Goal: Task Accomplishment & Management: Complete application form

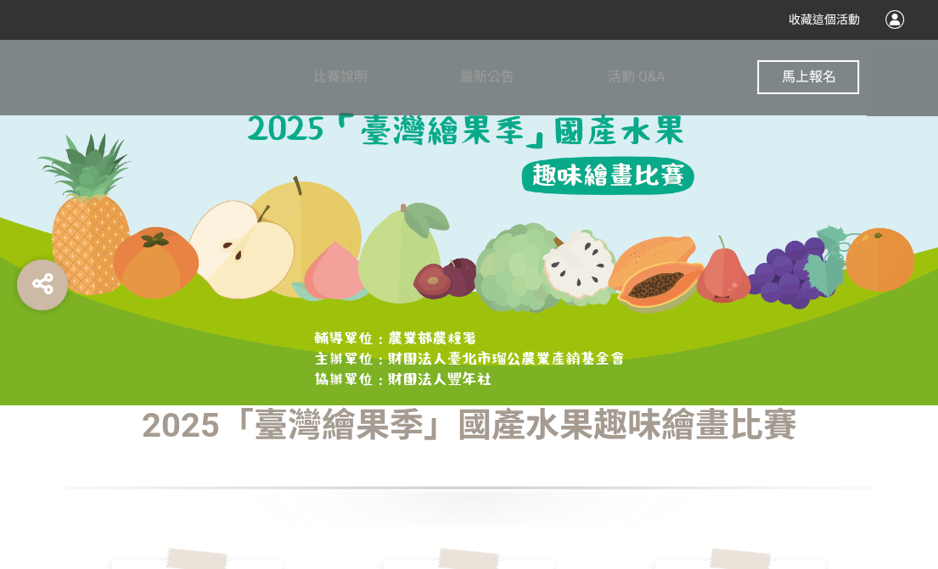
click at [784, 81] on span "馬上報名" at bounding box center [808, 77] width 54 height 16
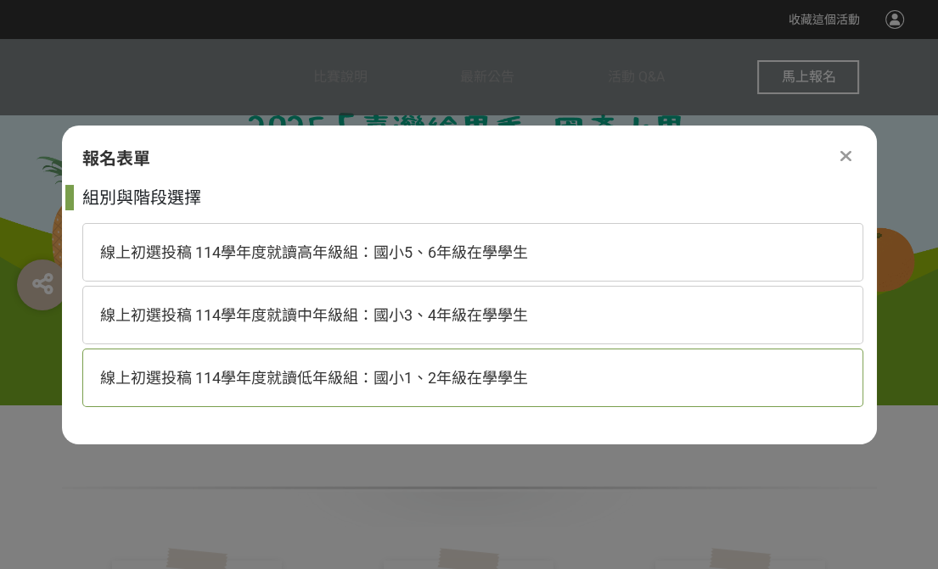
click at [435, 377] on span "線上初選投稿 114學年度就讀低年級組：國小1、2年級在學學生" at bounding box center [314, 378] width 428 height 18
select select "185293:185537"
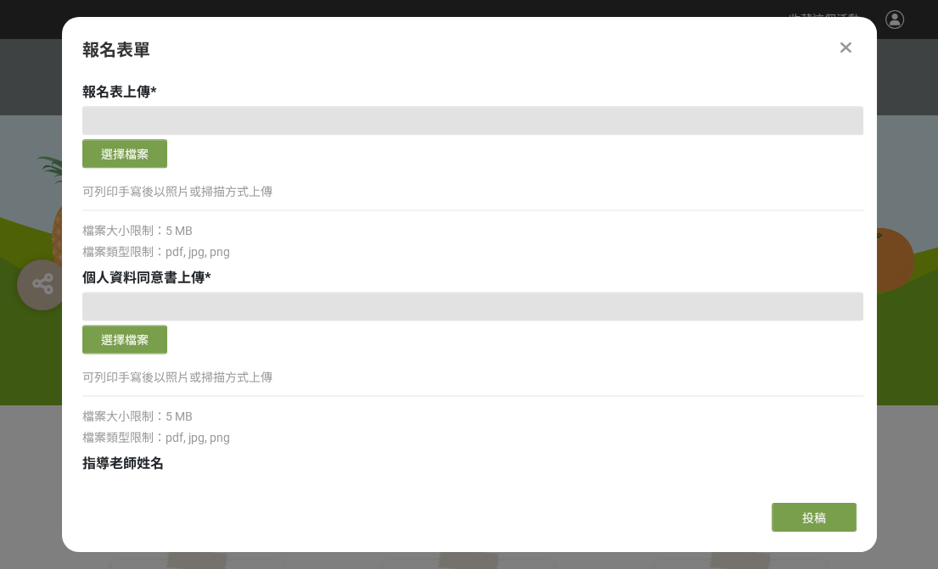
scroll to position [1443, 0]
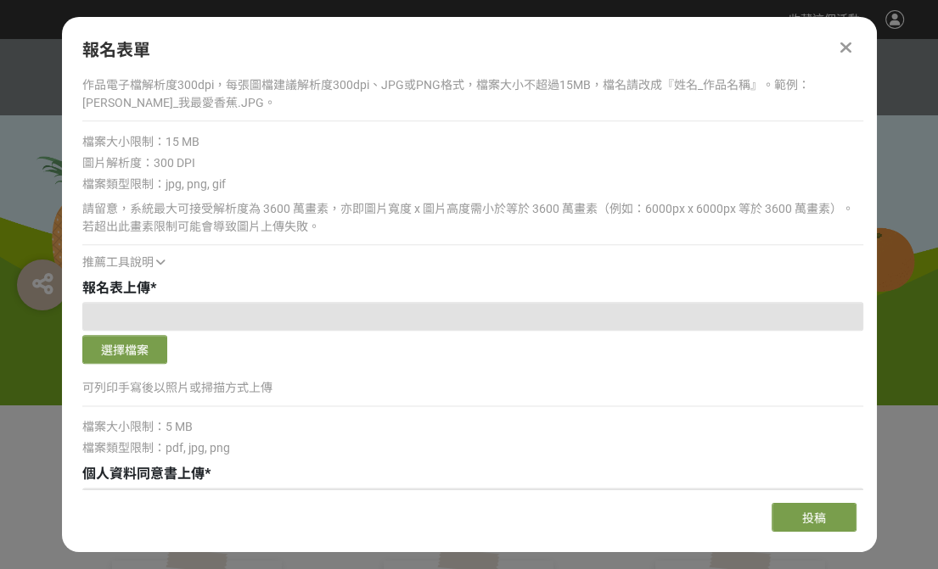
click at [154, 263] on span at bounding box center [155, 262] width 3 height 14
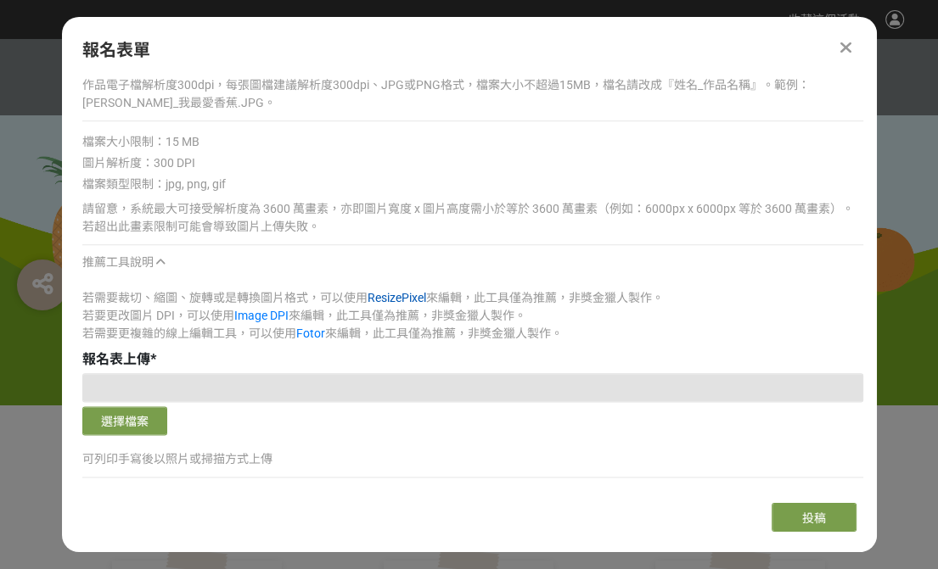
click at [379, 292] on link "ResizePixel" at bounding box center [396, 298] width 59 height 14
click at [283, 317] on link "Image DPI" at bounding box center [261, 316] width 54 height 14
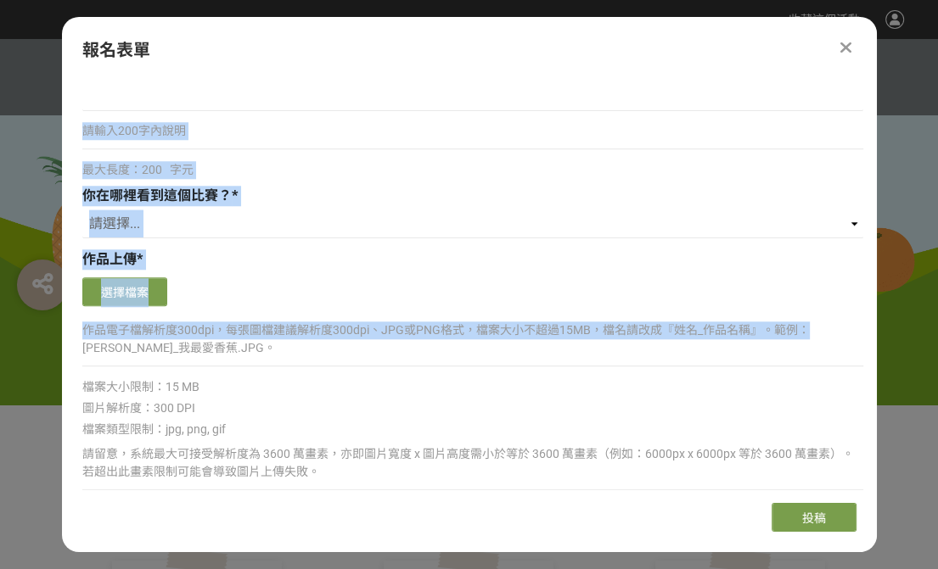
scroll to position [1189, 0]
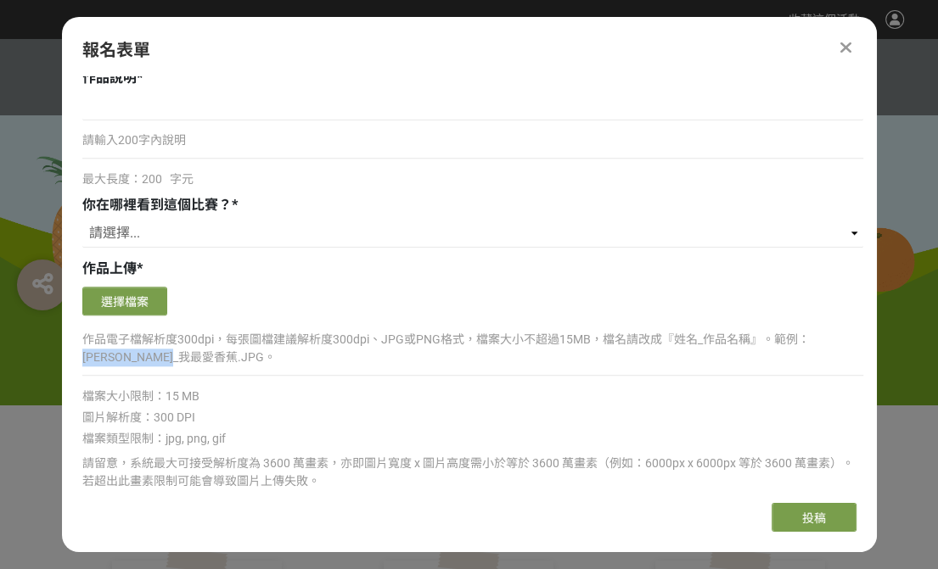
drag, startPoint x: 808, startPoint y: 82, endPoint x: 165, endPoint y: 362, distance: 700.7
click at [166, 358] on p "作品電子檔解析度300dpi，每張圖檔建議解析度300dpi、JPG或PNG格式，檔案大小不超過15MB，檔名請改成『姓名_作品名稱』。範例：[PERSON_…" at bounding box center [472, 349] width 781 height 36
copy p "[PERSON_NAME]_我最愛香蕉.JPG"
click at [147, 305] on button "選擇檔案" at bounding box center [124, 301] width 85 height 29
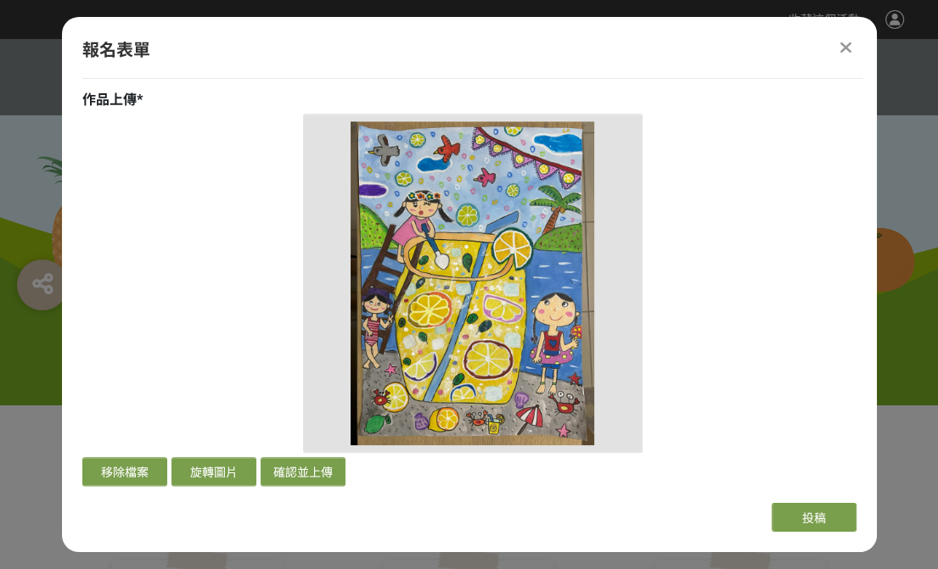
scroll to position [1443, 0]
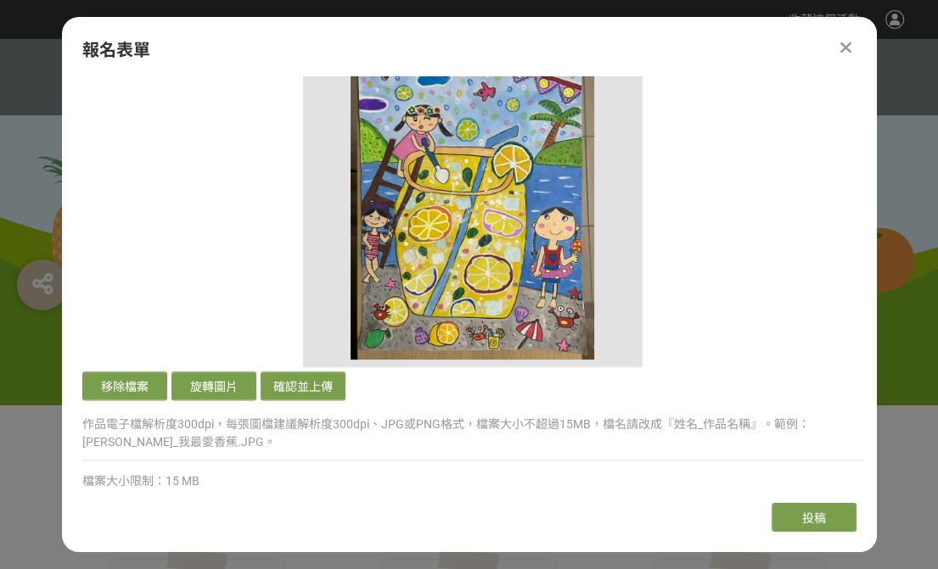
click at [890, 84] on div "比賽說明 最新公告 活動 Q&A 馬上報名" at bounding box center [469, 77] width 849 height 76
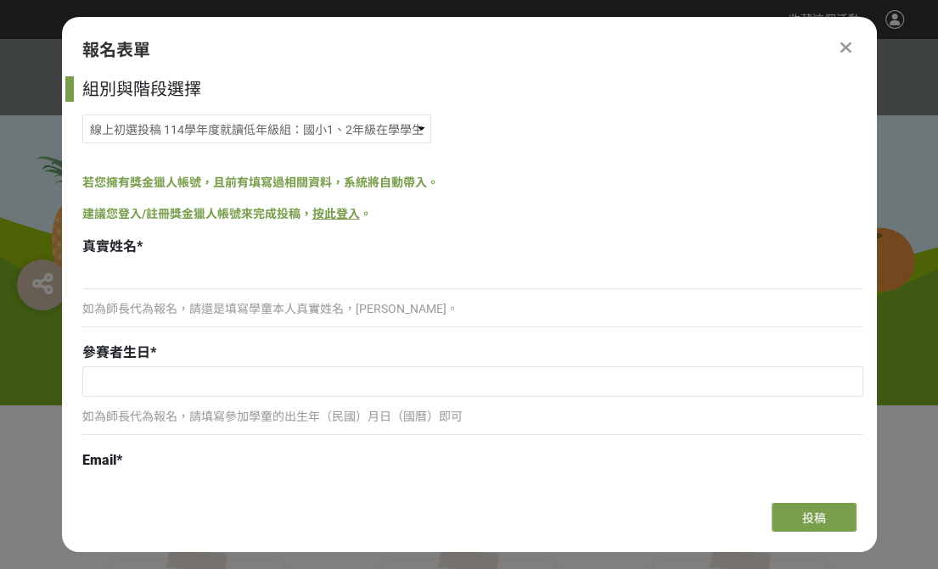
scroll to position [0, 0]
click at [156, 309] on p "如為師長代為報名，請還是填寫學童本人真實姓名，[PERSON_NAME]。" at bounding box center [472, 309] width 781 height 18
click at [171, 281] on input at bounding box center [472, 275] width 781 height 29
click at [135, 285] on input at bounding box center [472, 275] width 781 height 29
type input "q"
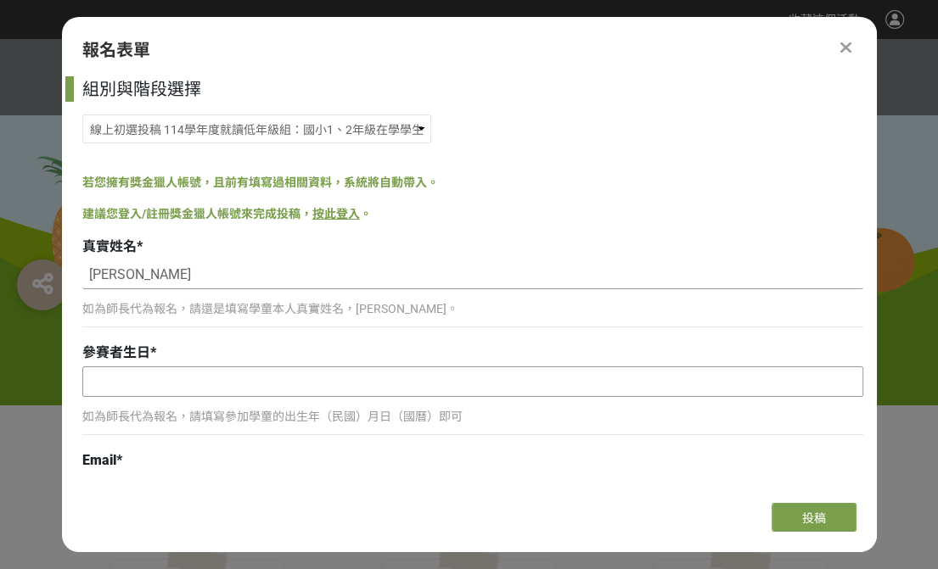
type input "[PERSON_NAME]"
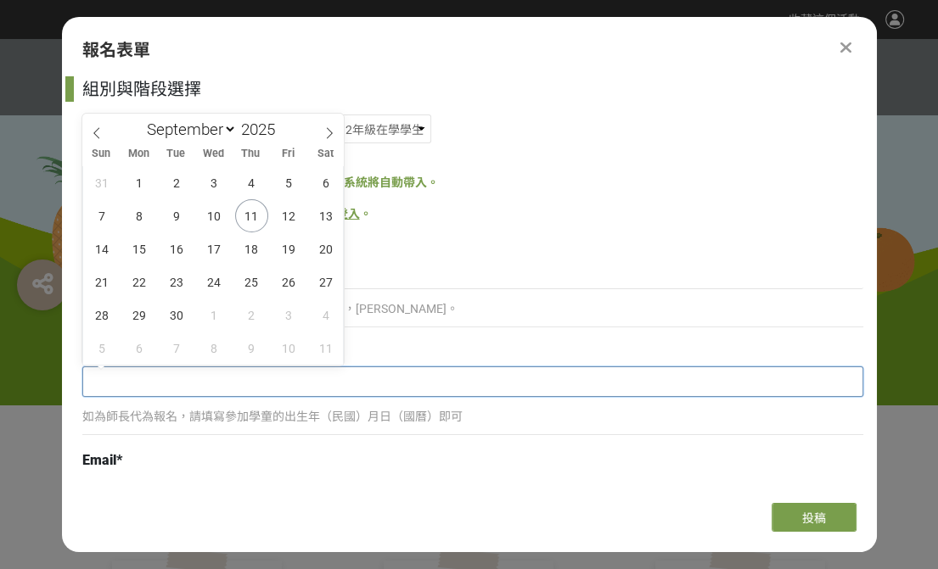
click at [129, 387] on input "text" at bounding box center [472, 381] width 779 height 29
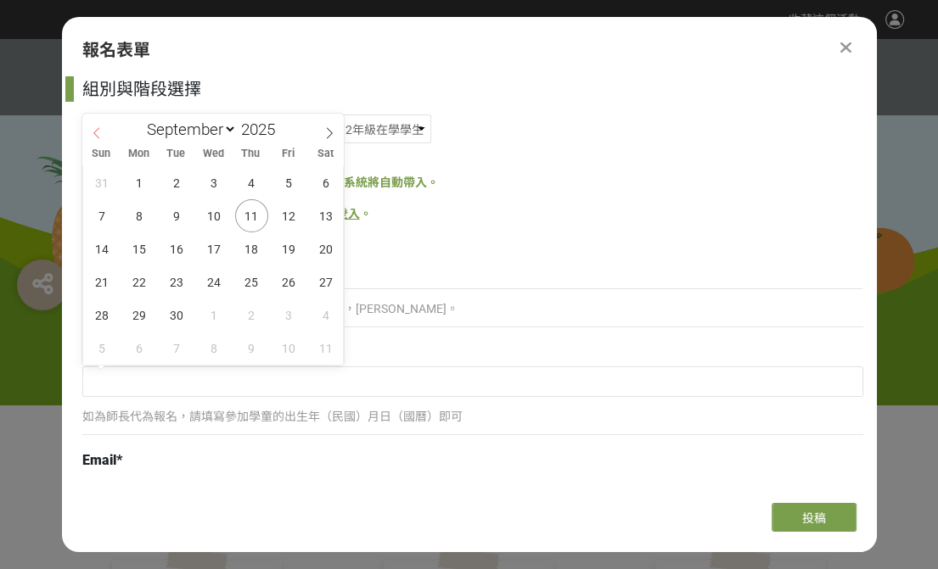
click at [98, 138] on icon at bounding box center [97, 133] width 12 height 12
select select "5"
click at [255, 126] on input "2025" at bounding box center [262, 130] width 51 height 20
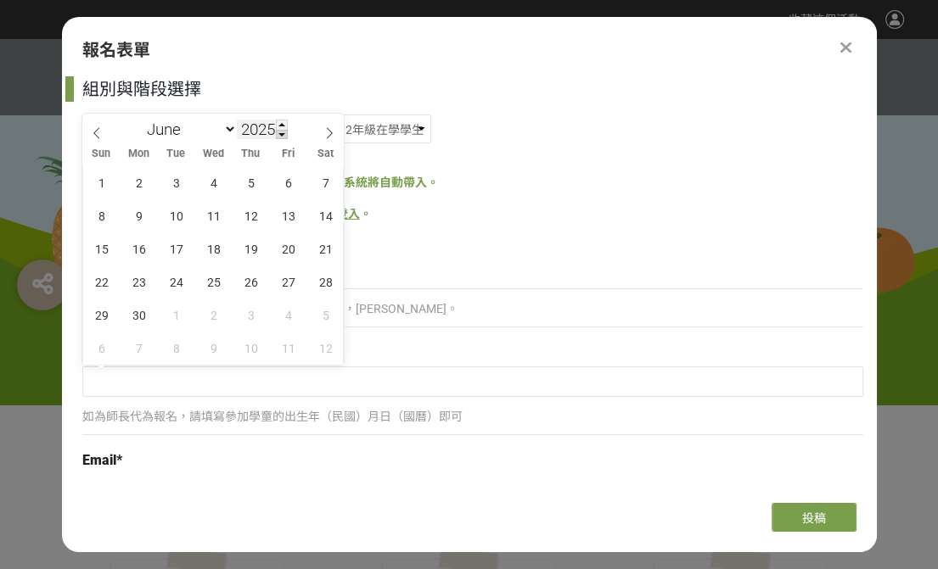
click at [277, 133] on span at bounding box center [282, 135] width 12 height 10
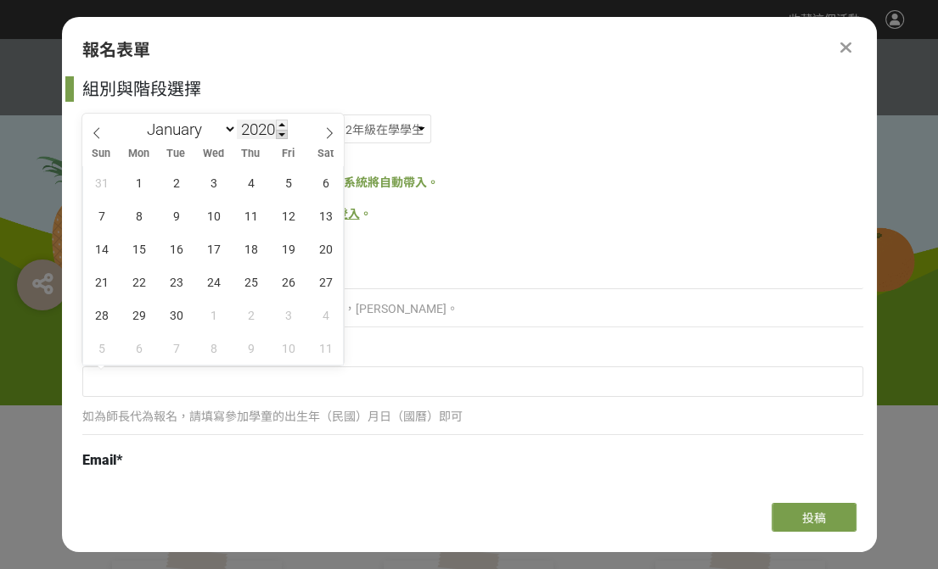
click at [277, 133] on span at bounding box center [282, 135] width 12 height 10
type input "2018"
click at [224, 132] on select "January February March April May June July August September October November De…" at bounding box center [188, 129] width 98 height 21
select select "6"
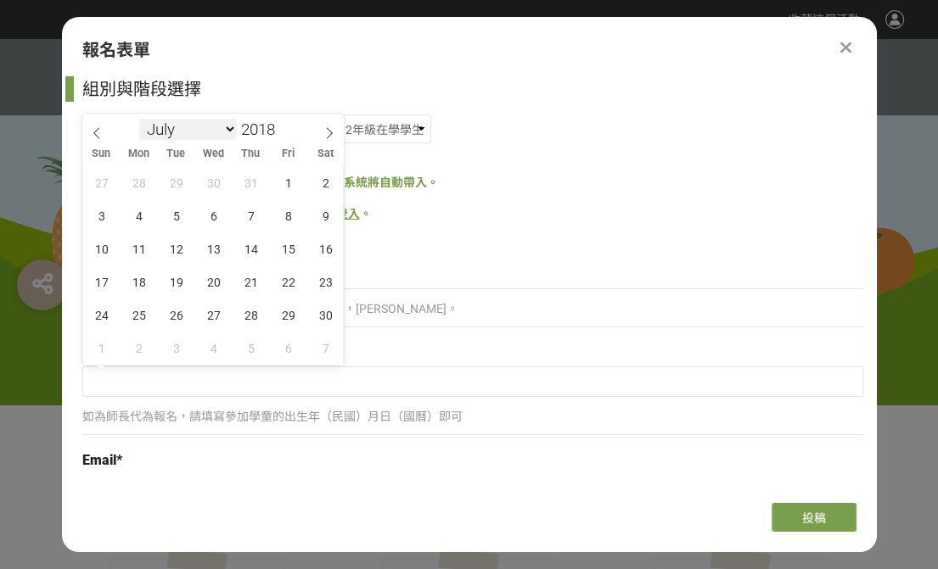
click at [139, 119] on select "January February March April May June July August September October November De…" at bounding box center [188, 129] width 98 height 21
click at [182, 285] on span "24" at bounding box center [176, 282] width 33 height 33
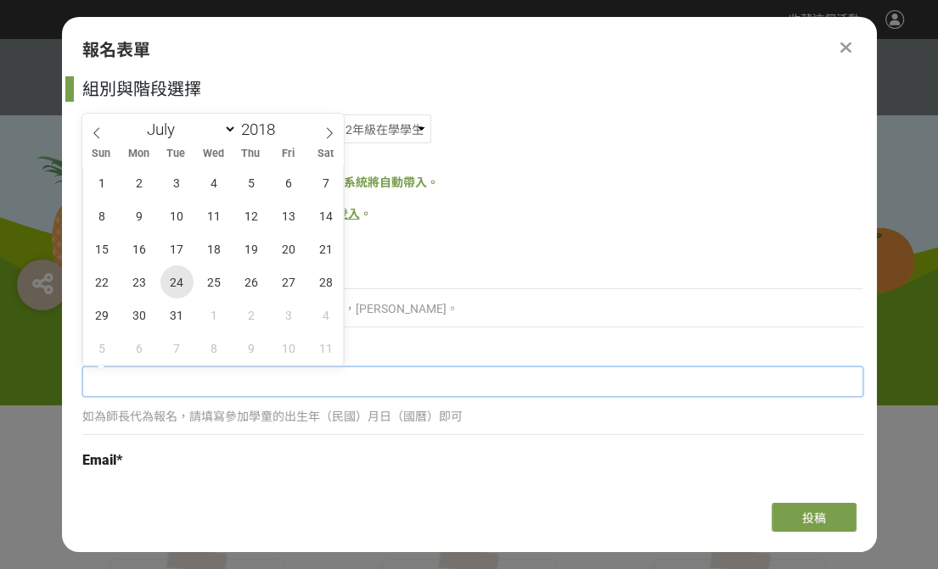
type input "[DATE]"
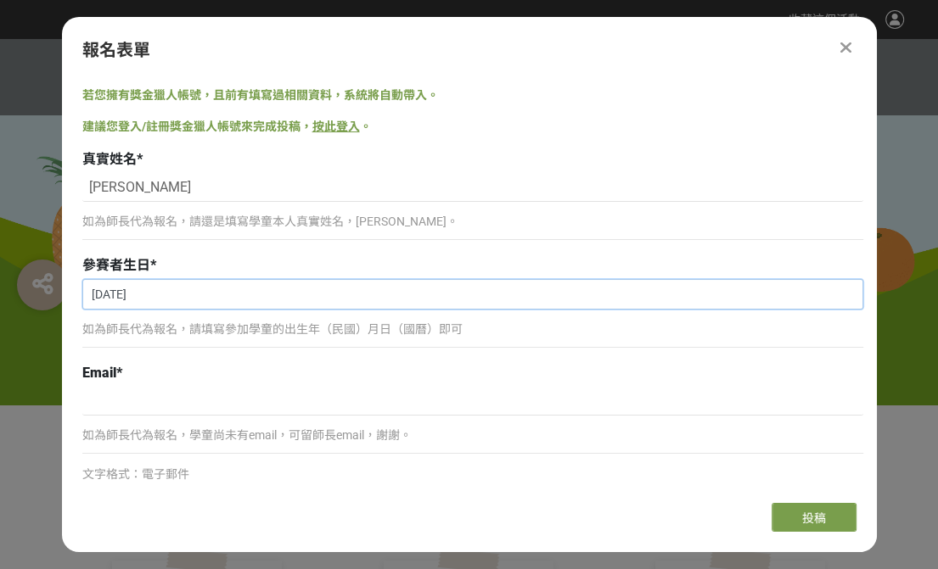
scroll to position [170, 0]
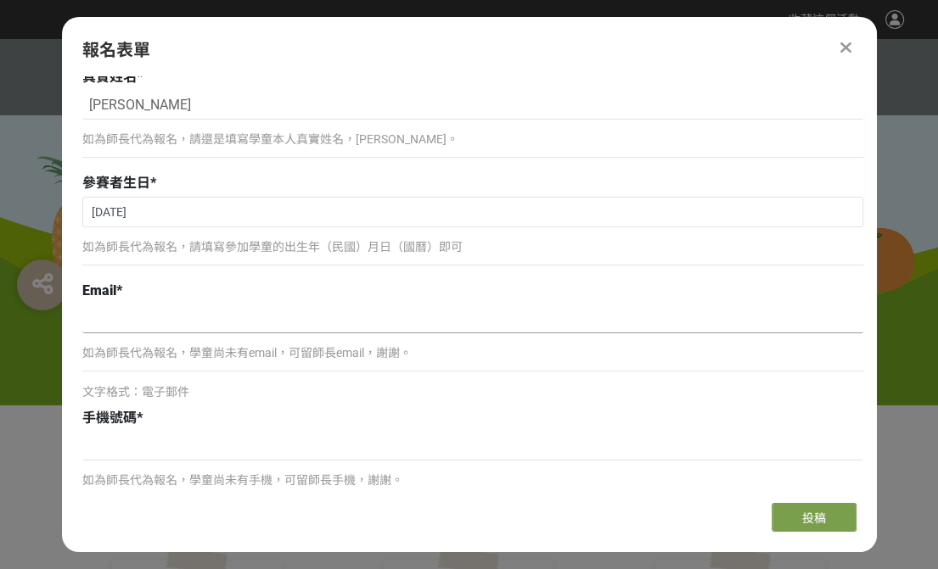
click at [134, 318] on input at bounding box center [472, 319] width 781 height 29
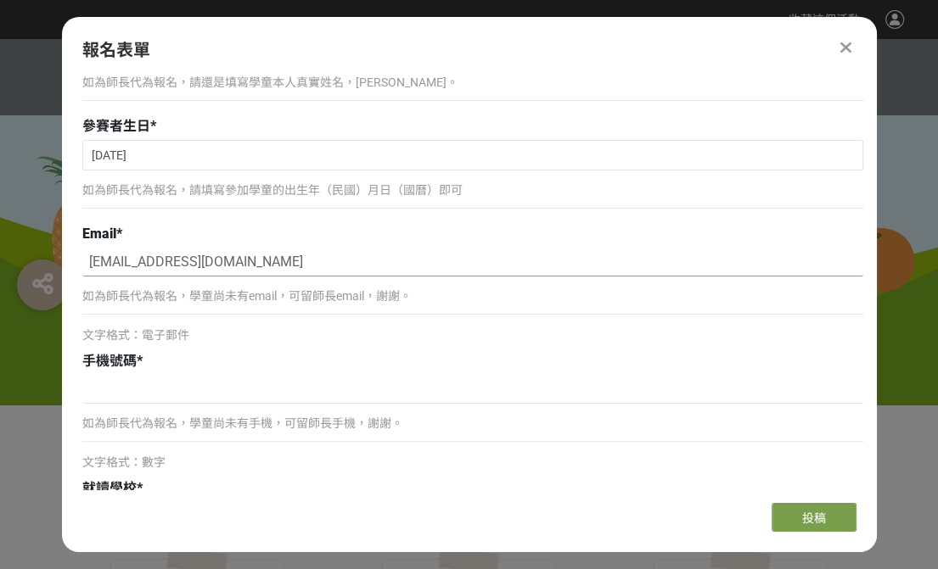
scroll to position [255, 0]
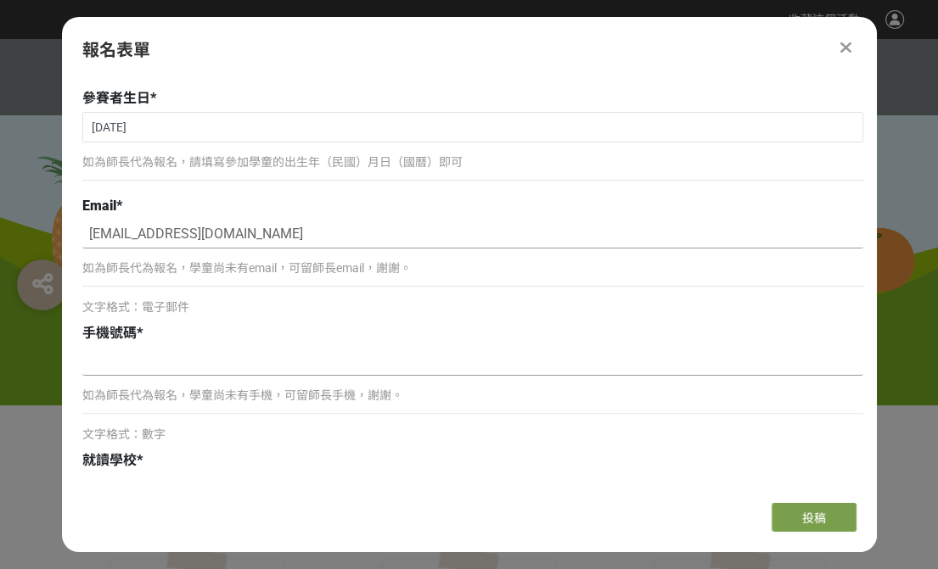
type input "[EMAIL_ADDRESS][DOMAIN_NAME]"
click at [94, 364] on input at bounding box center [472, 361] width 781 height 29
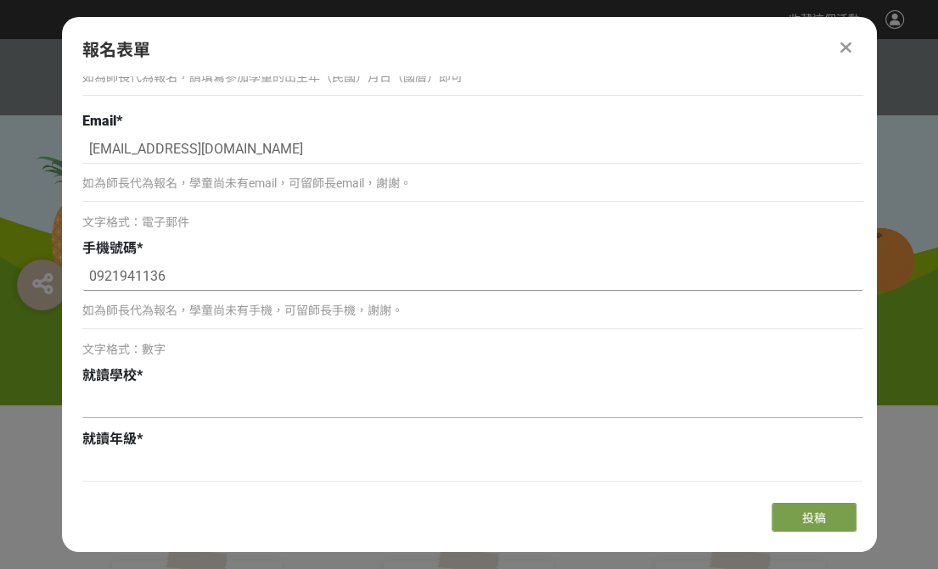
type input "0921941136"
click at [132, 406] on input at bounding box center [472, 403] width 781 height 29
type input "w"
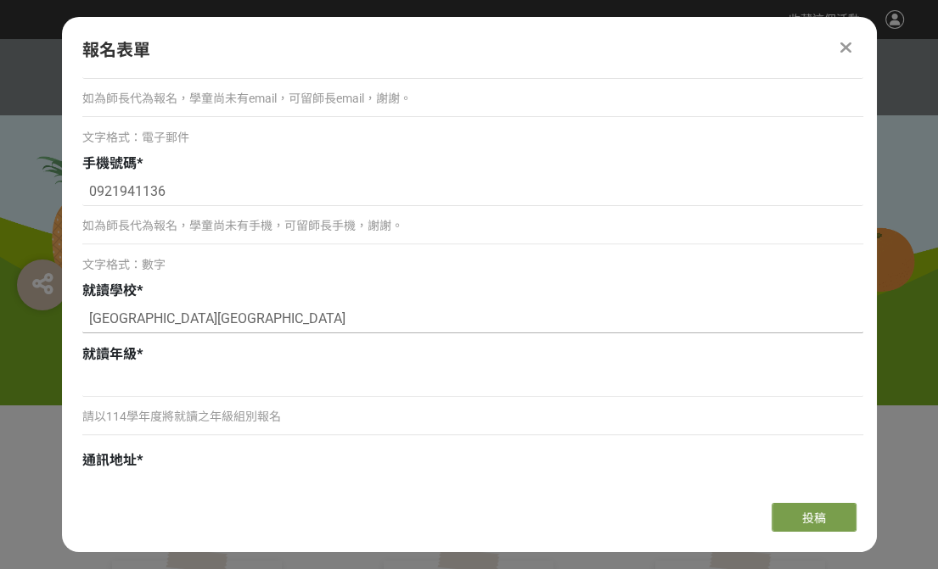
type input "[GEOGRAPHIC_DATA][GEOGRAPHIC_DATA]"
click at [130, 401] on div "請以114學年度將就讀之年級組別報名" at bounding box center [472, 406] width 781 height 76
click at [131, 422] on p "請以114學年度將就讀之年級組別報名" at bounding box center [472, 417] width 781 height 18
click at [134, 387] on input at bounding box center [472, 382] width 781 height 29
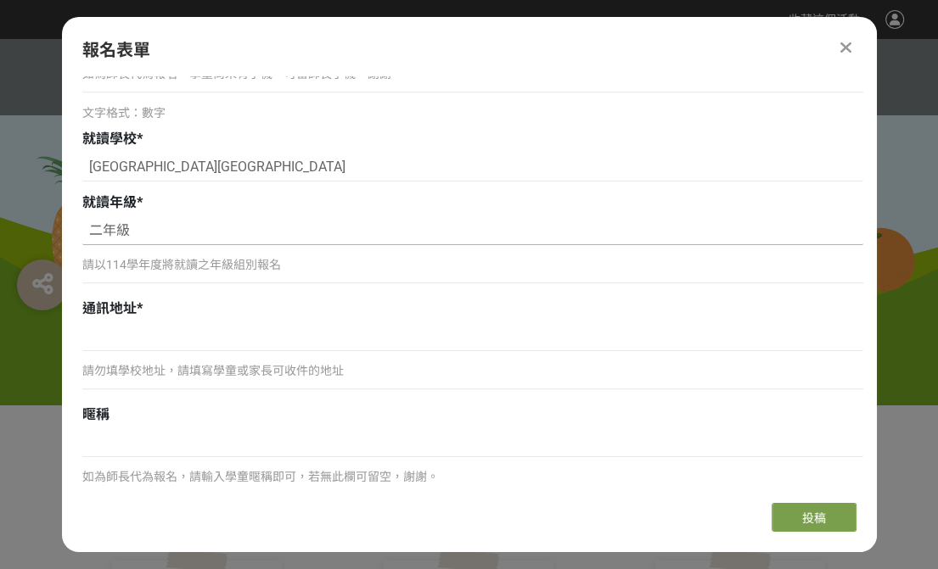
scroll to position [594, 0]
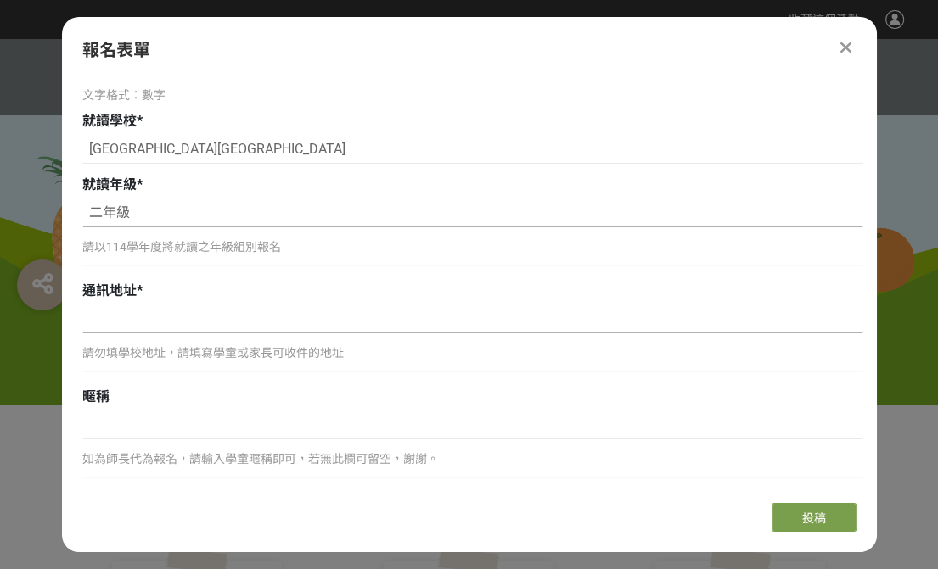
type input "二年級"
click at [121, 327] on input at bounding box center [472, 319] width 781 height 29
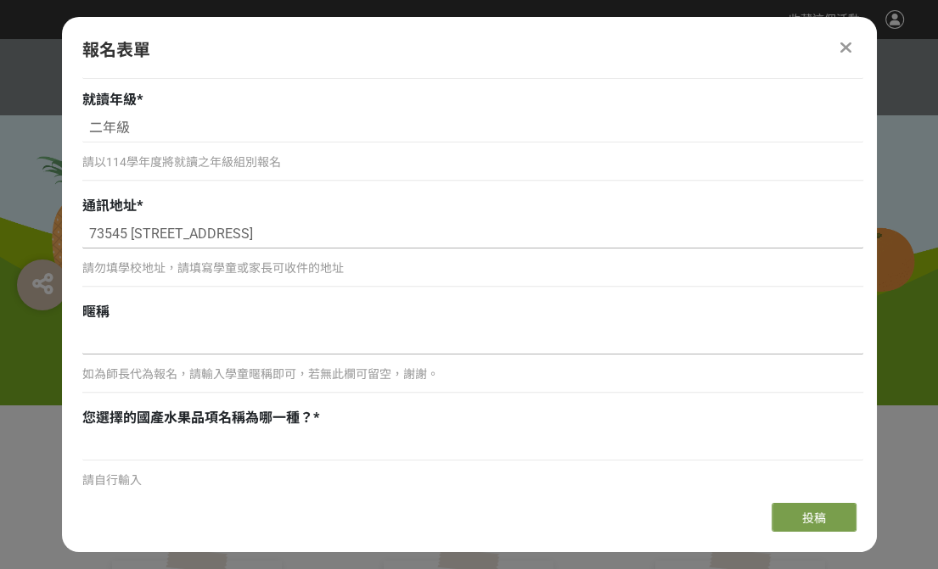
type input "73545 [STREET_ADDRESS]"
click at [132, 340] on input at bounding box center [472, 340] width 781 height 29
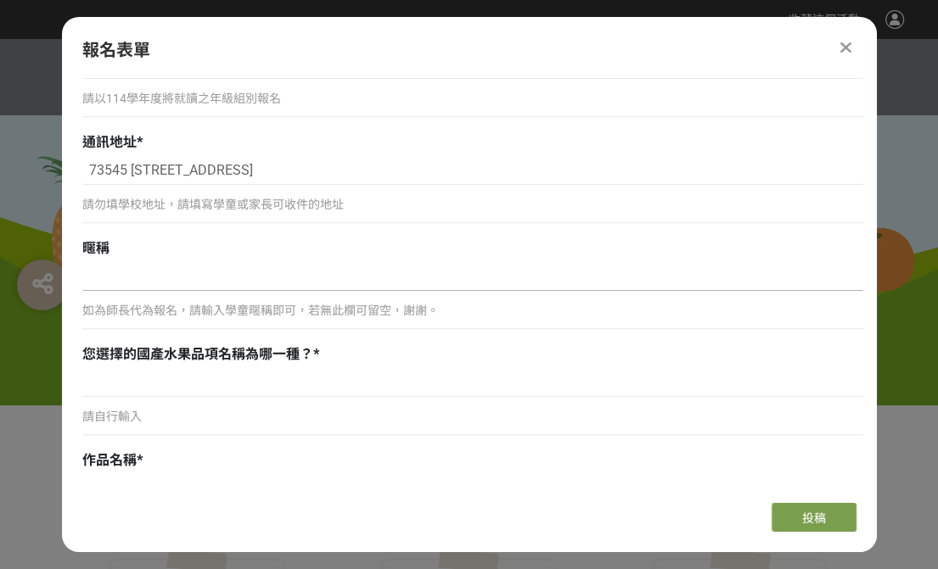
scroll to position [849, 0]
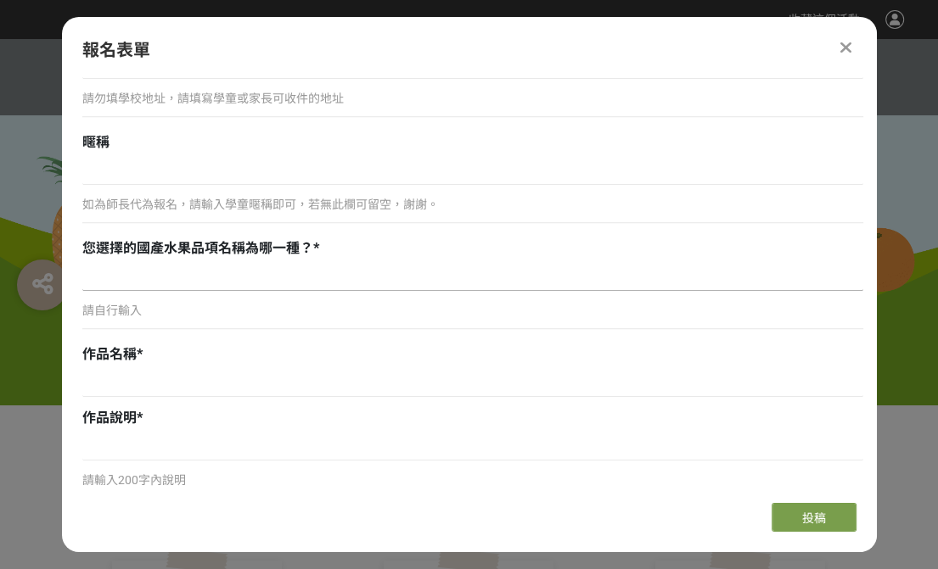
click at [136, 282] on input at bounding box center [472, 276] width 781 height 29
type input "檸檬"
click at [128, 385] on input at bounding box center [472, 382] width 781 height 29
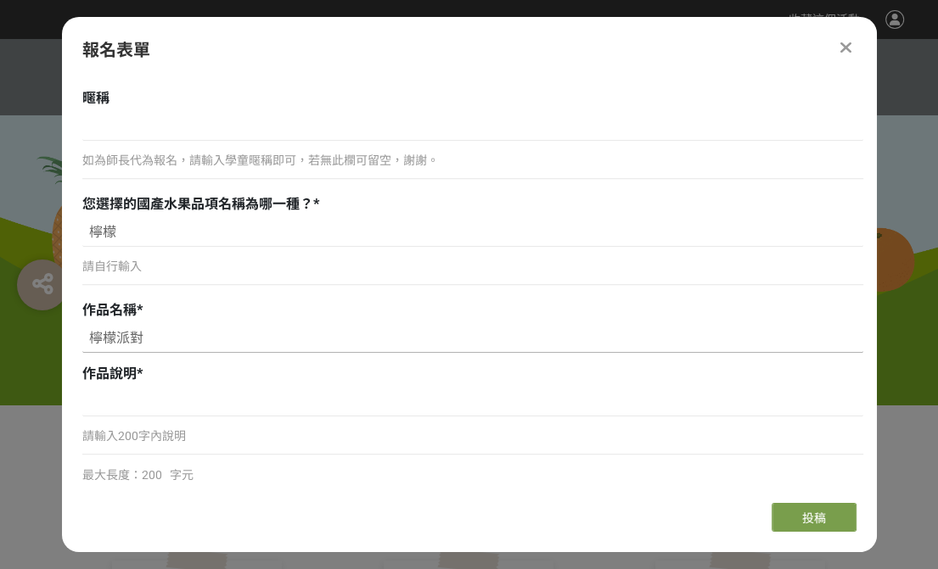
scroll to position [933, 0]
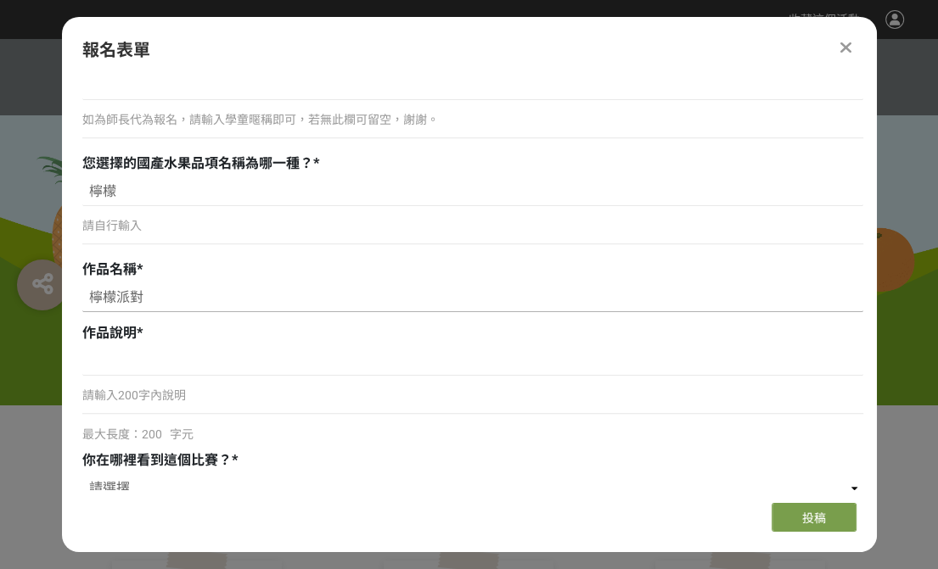
type input "檸檬派對"
click at [120, 378] on div "請輸入200字內說明 最大長度：200 字元" at bounding box center [472, 395] width 781 height 97
click at [120, 388] on p "請輸入200字內說明" at bounding box center [472, 396] width 781 height 18
click at [111, 359] on input at bounding box center [472, 361] width 781 height 29
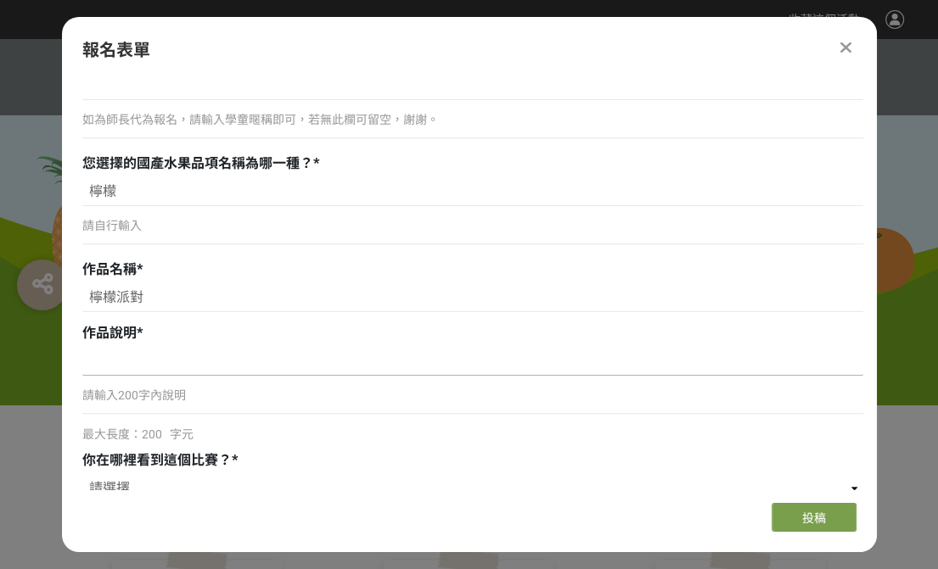
click at [130, 362] on input at bounding box center [472, 361] width 781 height 29
drag, startPoint x: 278, startPoint y: 359, endPoint x: 356, endPoint y: 356, distance: 78.1
click at [356, 356] on input "檸檬酸酸甜甜，就像夏天喝到冰冰涼涼的飲料，" at bounding box center [472, 361] width 781 height 29
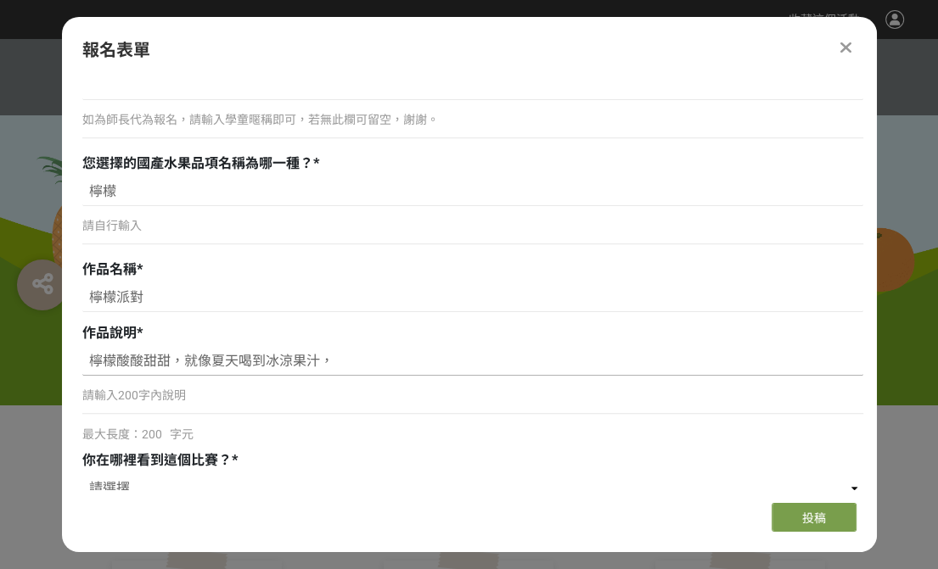
click at [367, 362] on input "檸檬酸酸甜甜，就像夏天喝到冰涼果汁，" at bounding box center [472, 361] width 781 height 29
click at [611, 363] on input "檸檬酸酸甜甜，就像夏天喝到冰涼果汁，就像夏天去海邊玩耍，真舒服!和我一起去" at bounding box center [472, 361] width 781 height 29
type input "檸檬酸酸甜甜，就像夏天喝到冰涼果汁，就像夏天去海邊玩耍，真舒服!和我一起去享受夏天的檸檬派對吧!"
click at [64, 462] on div "組別與階段選擇 線上初選投稿 114學年度就讀高年級組：國小5、6年級在學學生 線上初選投稿 114學年度就讀中年級組：國小3、4年級在學學生 線上初選投稿 …" at bounding box center [469, 282] width 815 height 413
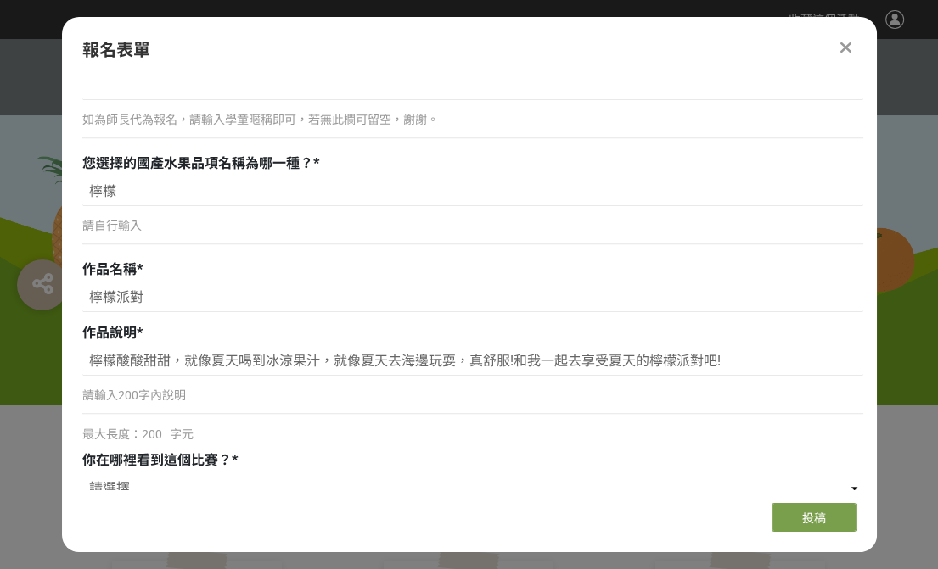
scroll to position [1103, 0]
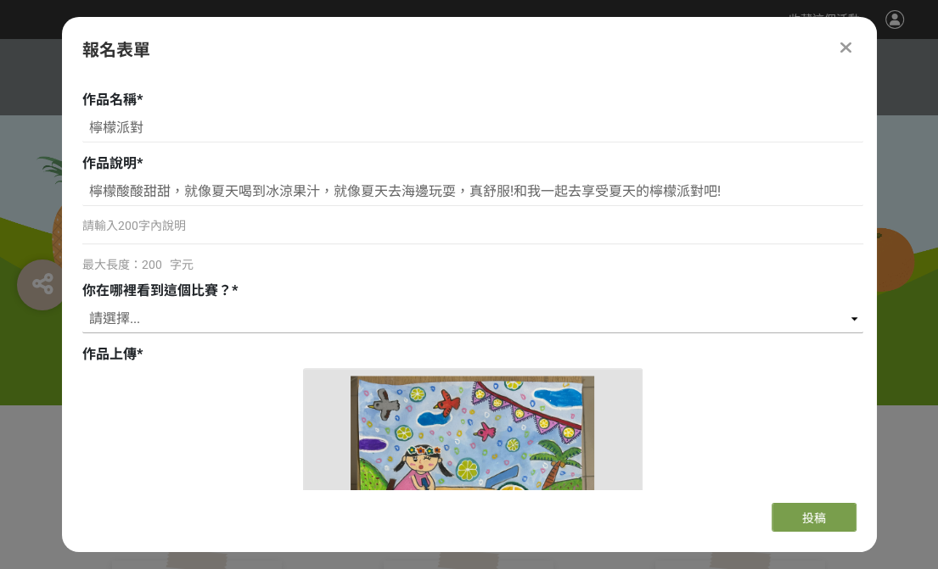
click at [113, 321] on select "請選擇... 獎金獵人網站 Facebook / Instagram 校園講座 / 老師系上推薦 電子郵件 海報 其他" at bounding box center [472, 319] width 781 height 29
select select "獎金獵人網站"
click at [82, 305] on select "請選擇... 獎金獵人網站 Facebook / Instagram 校園講座 / 老師系上推薦 電子郵件 海報 其他" at bounding box center [472, 319] width 781 height 29
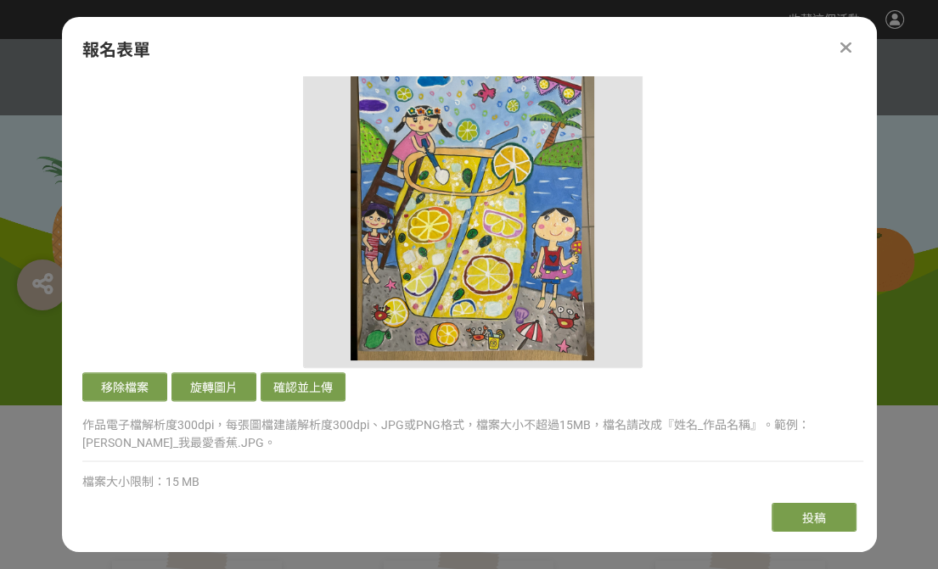
scroll to position [1612, 0]
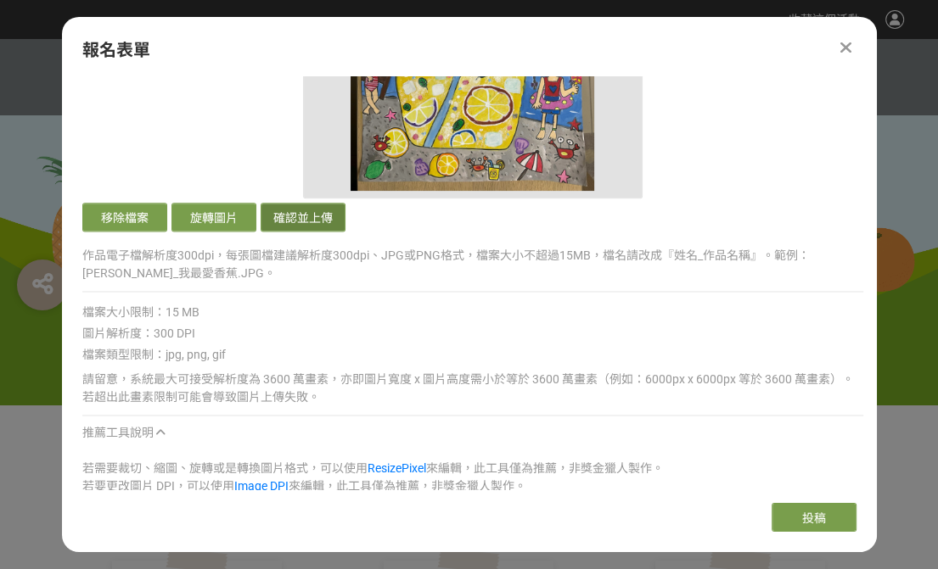
click at [295, 221] on button "確認並上傳" at bounding box center [303, 217] width 85 height 29
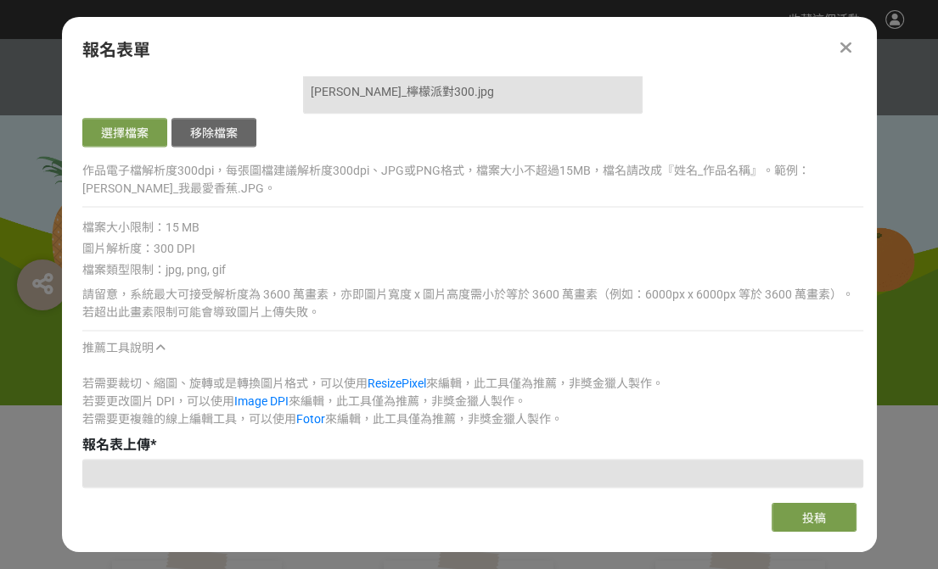
scroll to position [1782, 0]
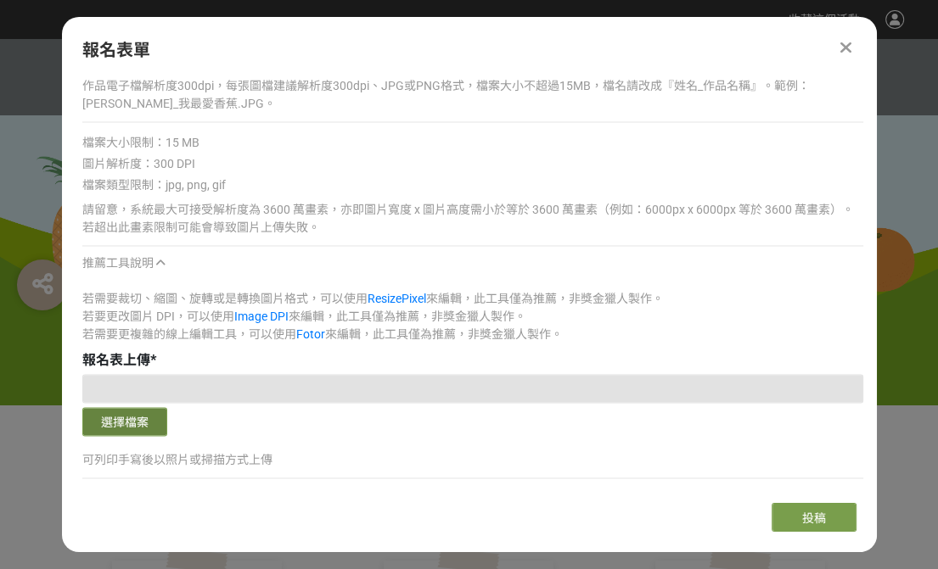
click at [143, 411] on button "選擇檔案" at bounding box center [124, 421] width 85 height 29
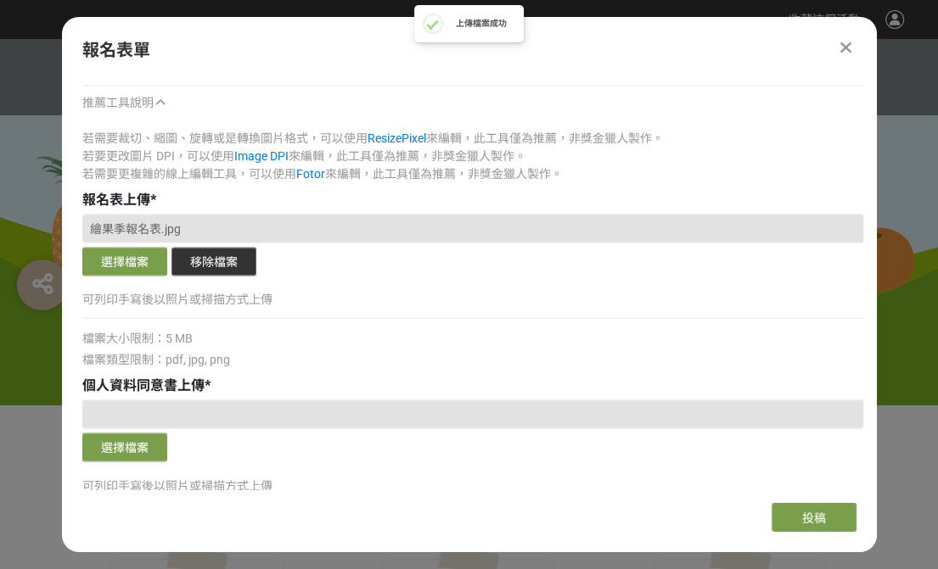
scroll to position [1952, 0]
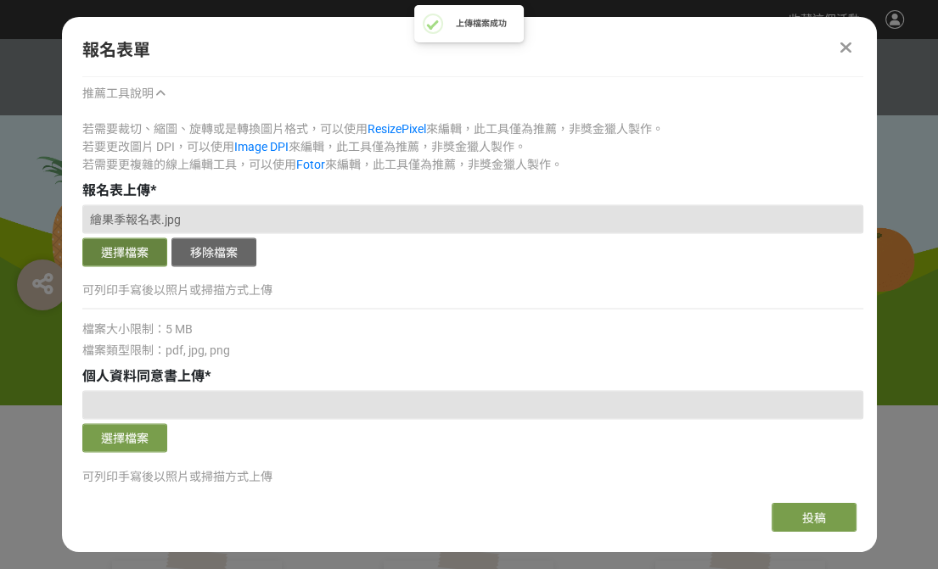
click at [143, 249] on button "選擇檔案" at bounding box center [124, 252] width 85 height 29
click at [147, 244] on button "選擇檔案" at bounding box center [124, 252] width 85 height 29
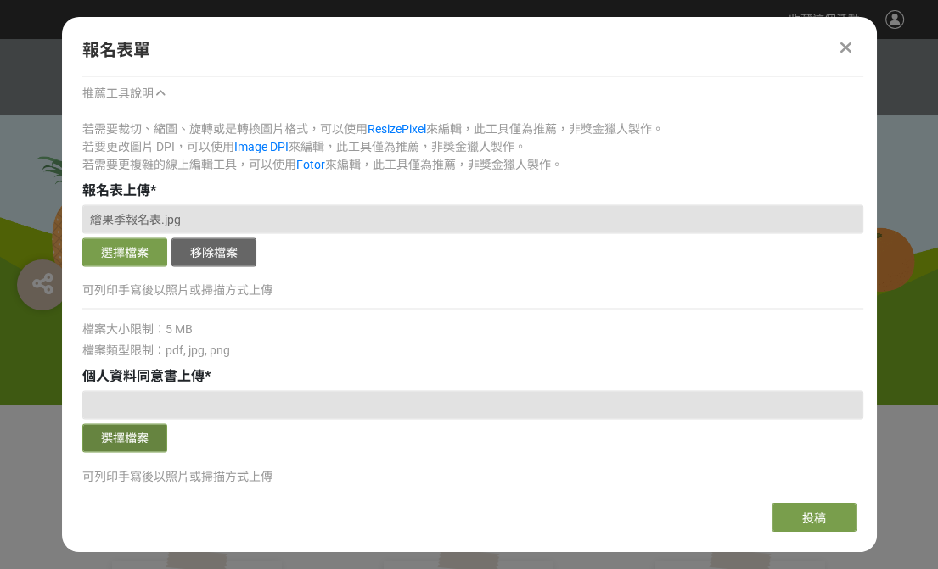
click at [143, 442] on button "選擇檔案" at bounding box center [124, 437] width 85 height 29
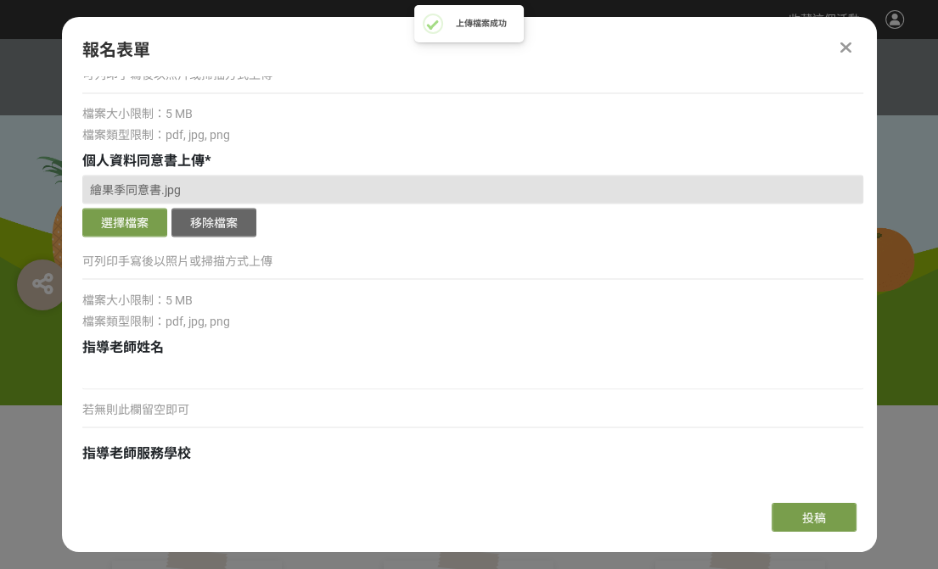
scroll to position [2206, 0]
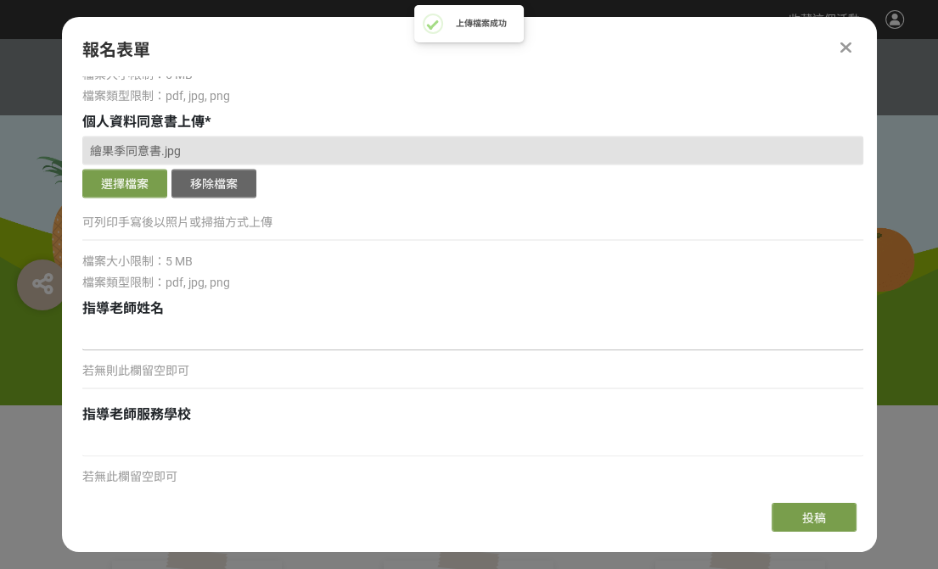
click at [182, 345] on input at bounding box center [472, 336] width 781 height 29
type input "[PERSON_NAME]"
click at [149, 447] on input at bounding box center [472, 442] width 781 height 29
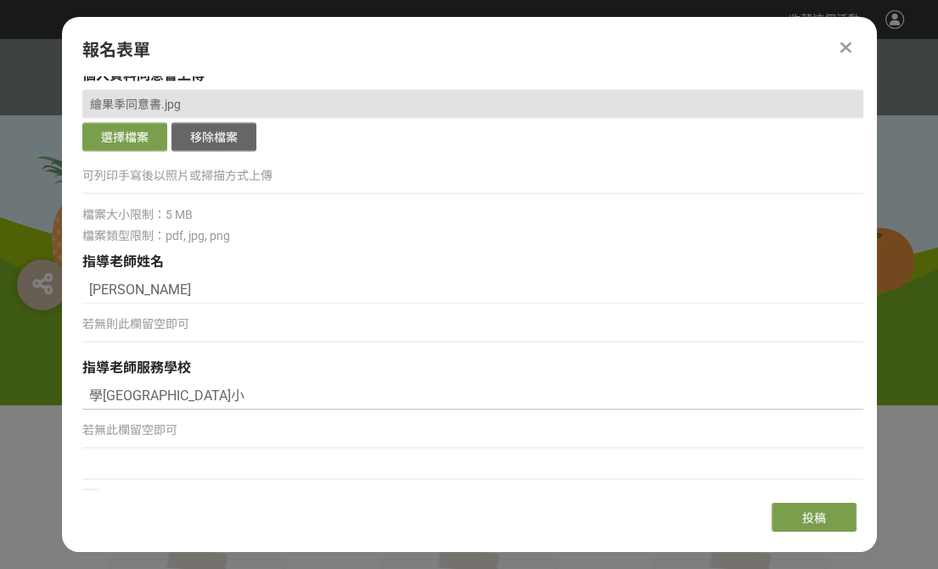
scroll to position [2278, 0]
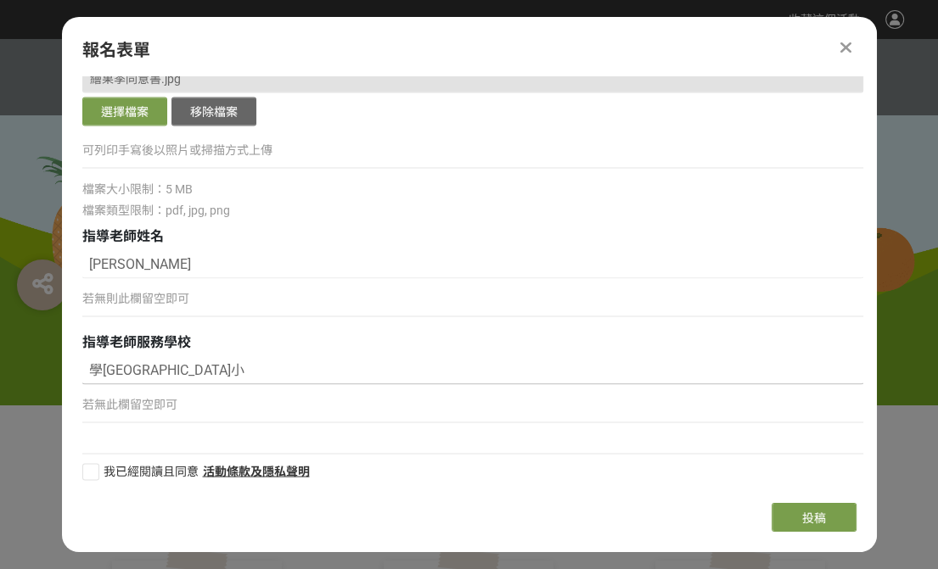
type input "學[GEOGRAPHIC_DATA]小"
click at [89, 465] on div at bounding box center [90, 471] width 17 height 17
checkbox input "true"
click at [90, 369] on input "學[GEOGRAPHIC_DATA]小" at bounding box center [472, 370] width 781 height 29
type input "[GEOGRAPHIC_DATA][GEOGRAPHIC_DATA]"
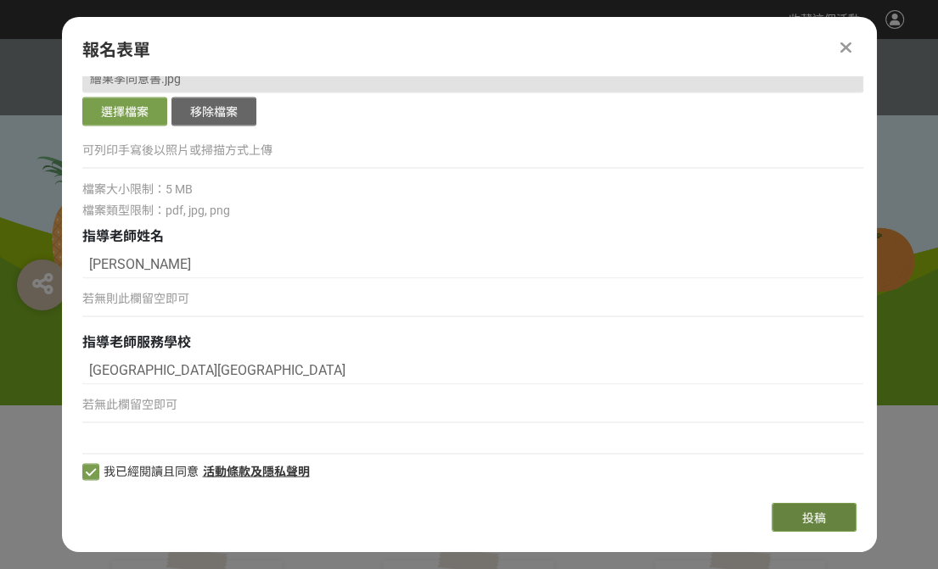
click at [819, 518] on span "投稿" at bounding box center [814, 519] width 24 height 14
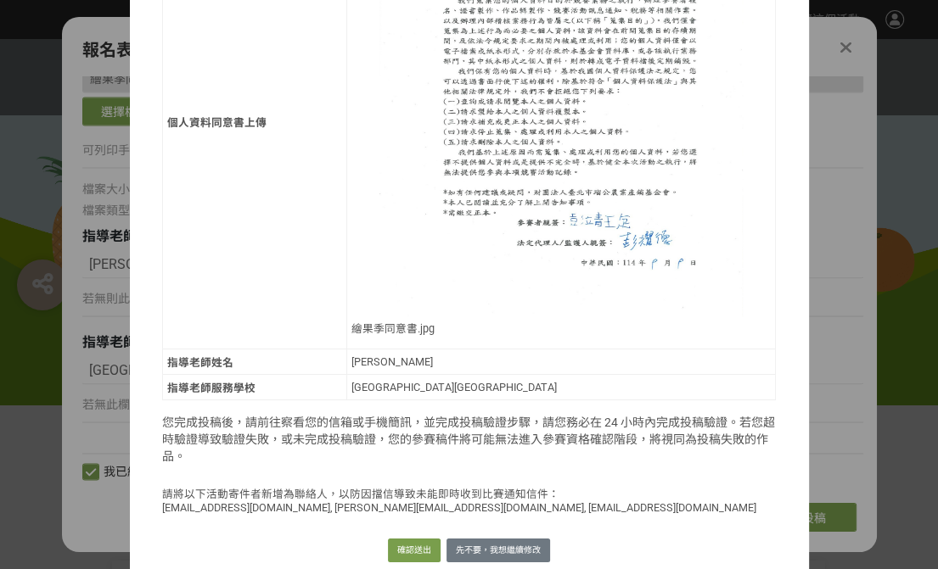
scroll to position [1466, 0]
click at [406, 543] on button "確認送出" at bounding box center [414, 551] width 53 height 24
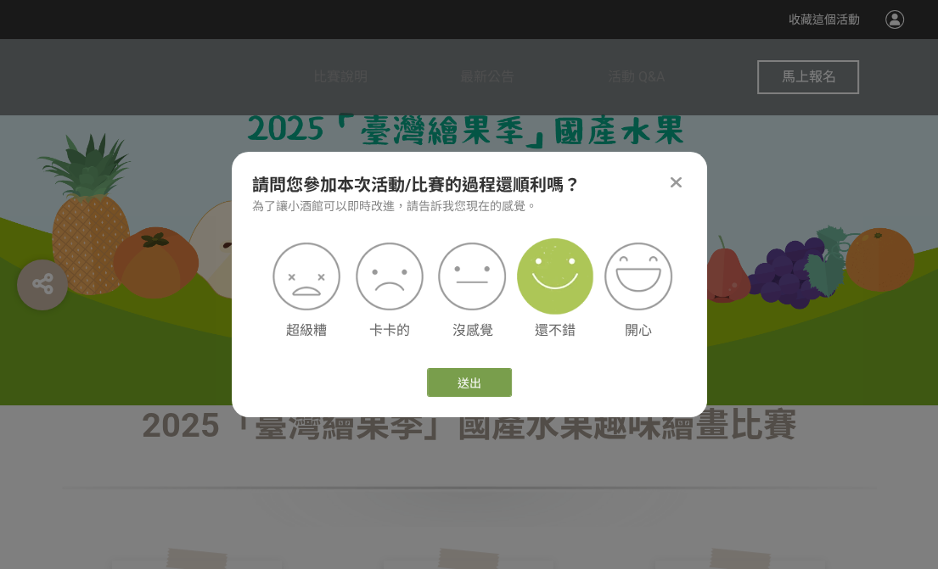
click at [552, 306] on img at bounding box center [555, 276] width 76 height 76
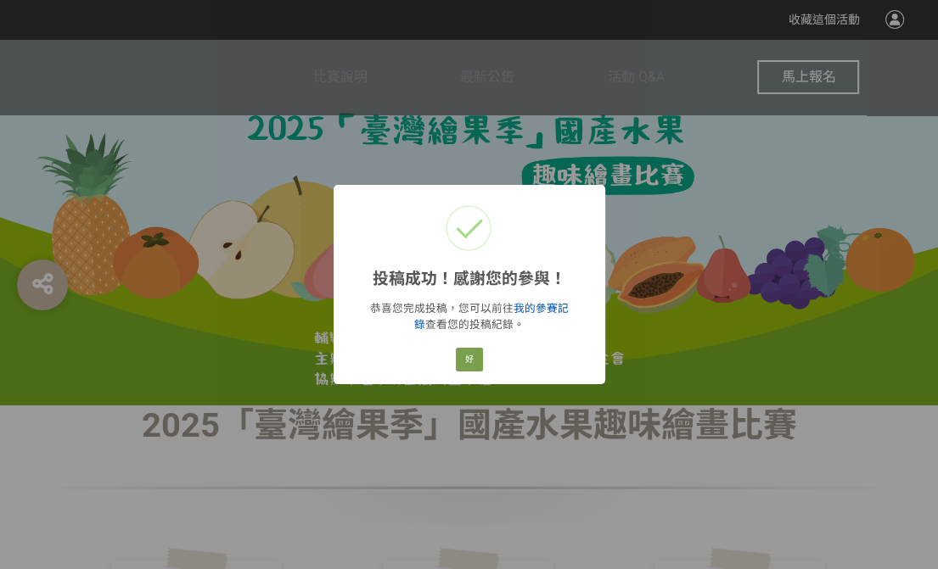
click at [536, 308] on link "我的參賽記錄" at bounding box center [491, 316] width 154 height 29
click at [451, 366] on div "投稿成功！感謝您的參與！ × 恭喜您完成投稿，您可以前往 我的參賽記錄 查看您的投稿紀錄。 好 Cancel" at bounding box center [469, 285] width 272 height 200
click at [462, 355] on button "好" at bounding box center [469, 360] width 27 height 24
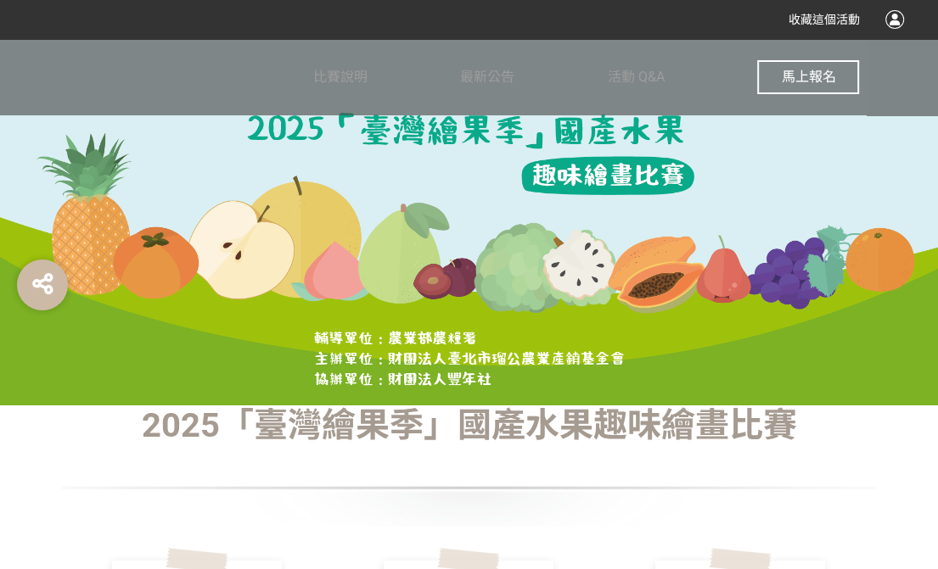
click at [902, 15] on div at bounding box center [894, 19] width 19 height 19
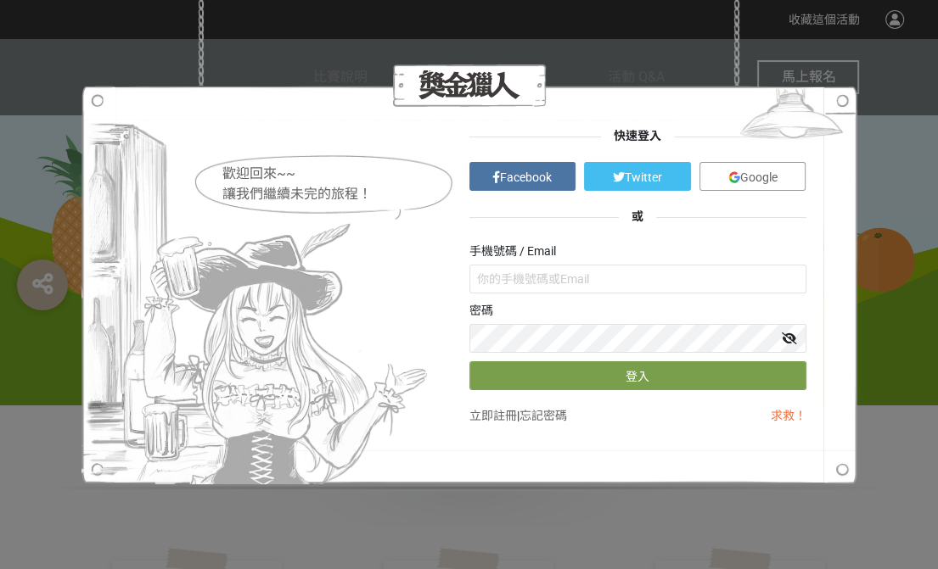
click at [733, 171] on img at bounding box center [734, 177] width 12 height 12
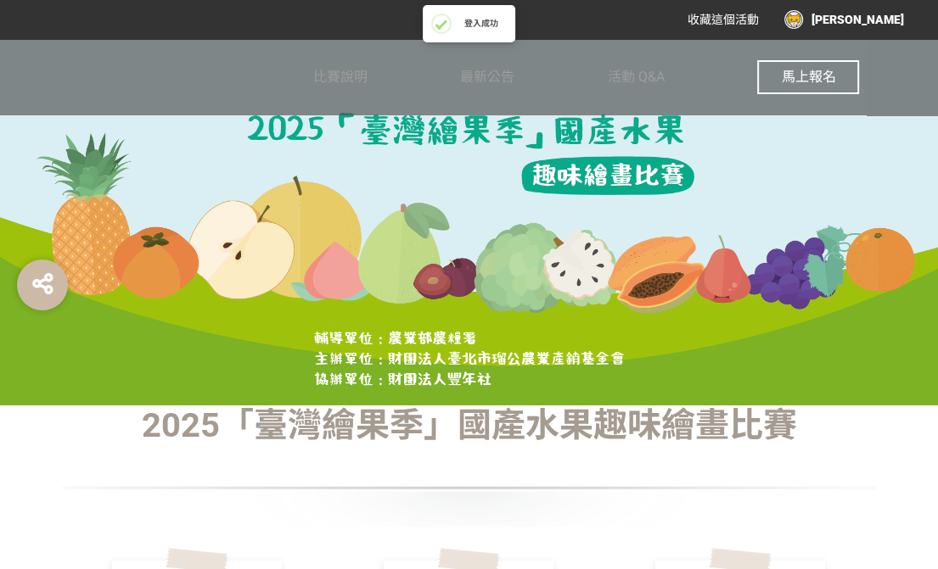
click at [865, 20] on div "[PERSON_NAME]" at bounding box center [844, 19] width 120 height 19
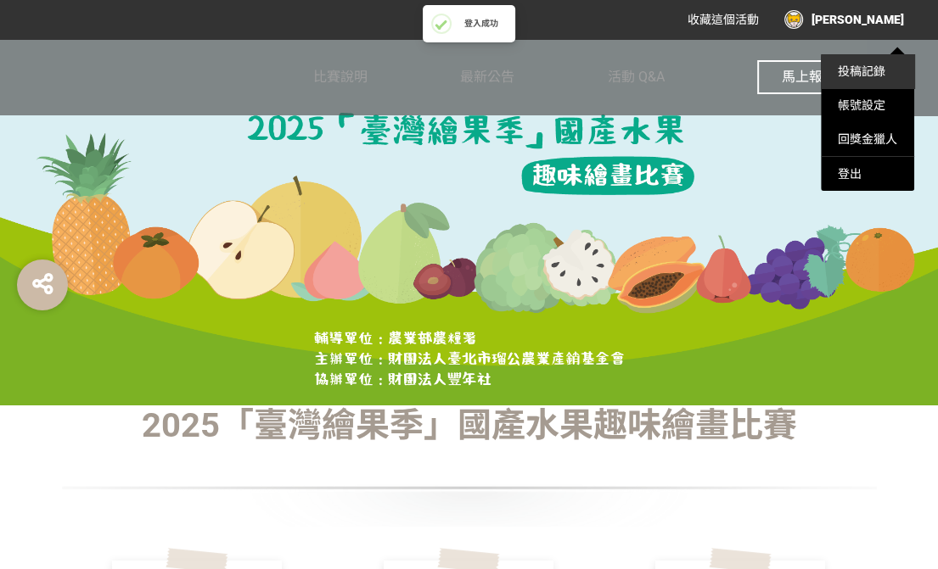
click at [873, 70] on link "投稿記錄" at bounding box center [862, 71] width 48 height 14
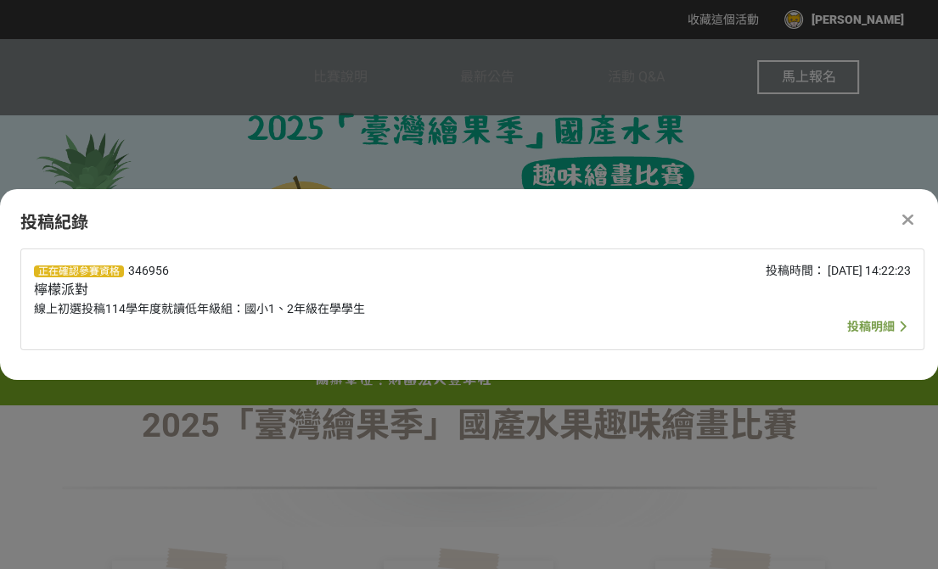
click at [894, 322] on icon at bounding box center [902, 327] width 16 height 20
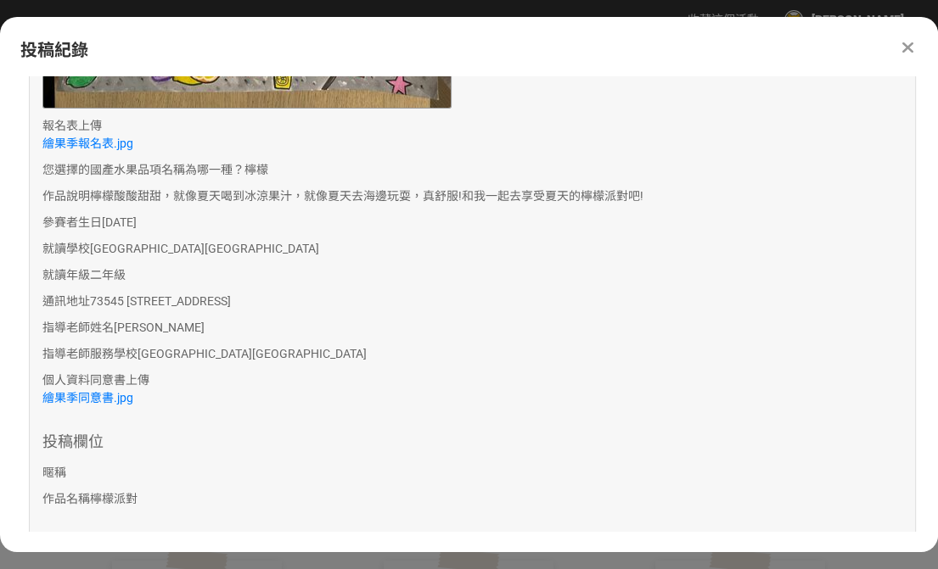
scroll to position [1045, 0]
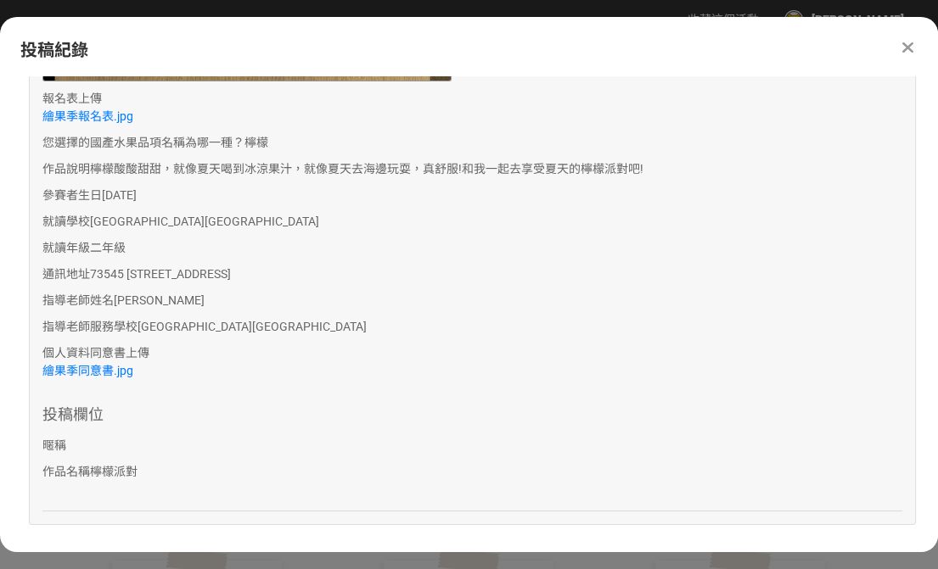
click at [905, 46] on icon at bounding box center [907, 47] width 11 height 17
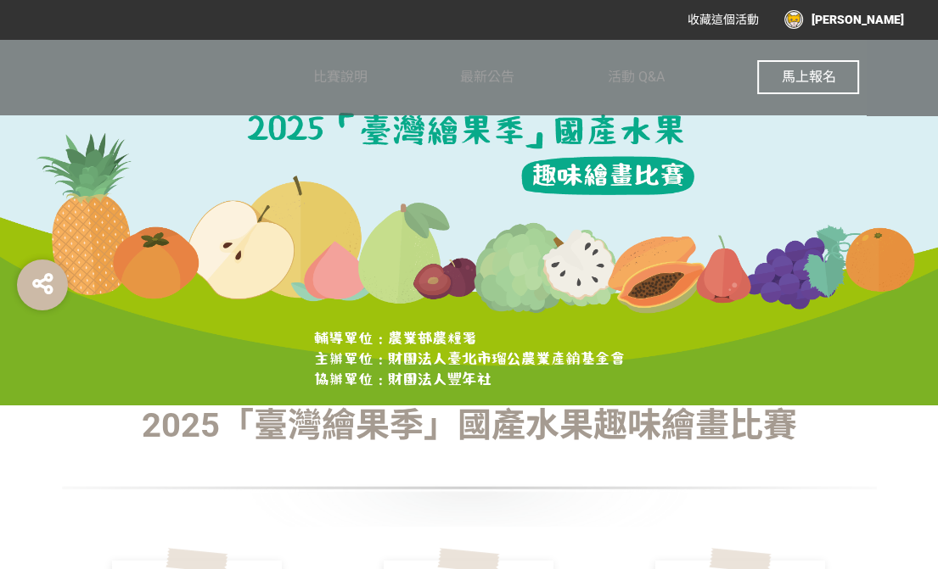
click at [881, 15] on div "[PERSON_NAME]" at bounding box center [844, 19] width 120 height 19
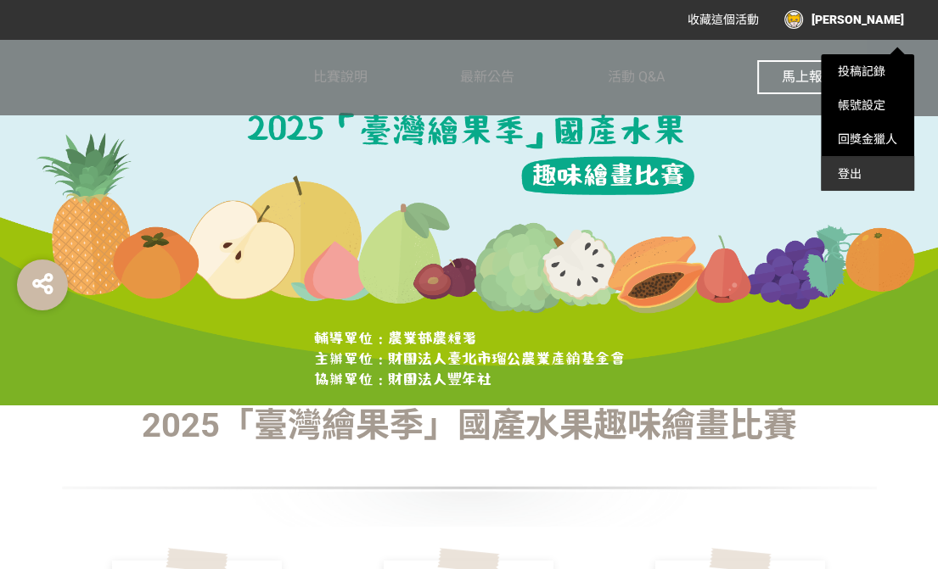
click at [862, 172] on div "登出" at bounding box center [867, 174] width 93 height 34
